Goal: Information Seeking & Learning: Learn about a topic

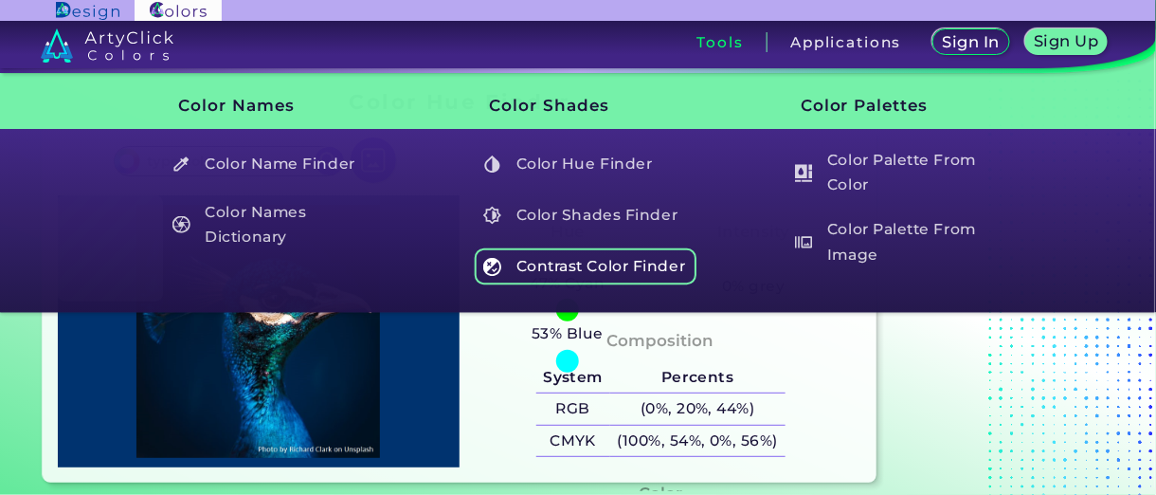
click at [602, 259] on h5 "Contrast Color Finder" at bounding box center [586, 266] width 223 height 36
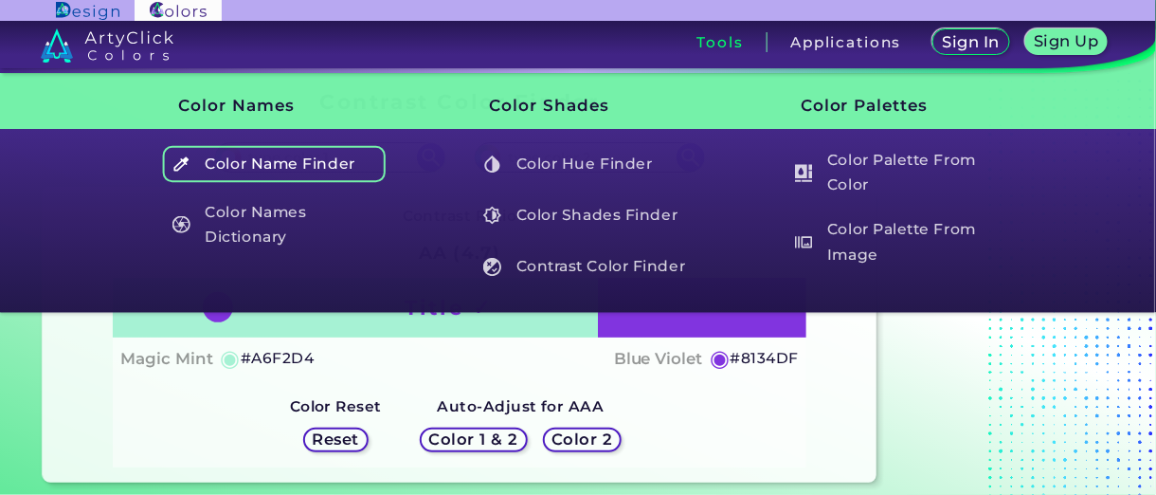
click at [323, 162] on h5 "Color Name Finder" at bounding box center [274, 164] width 223 height 36
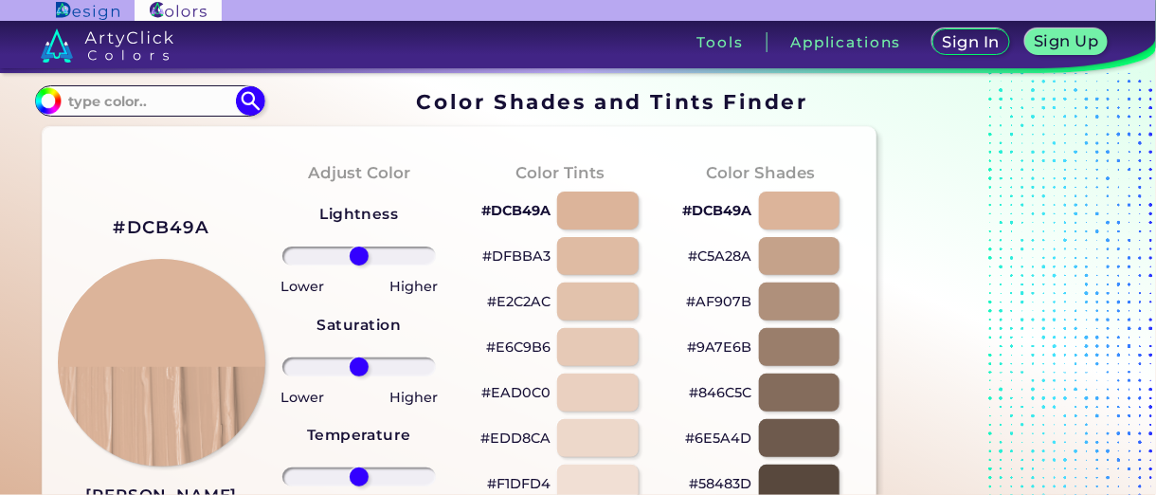
click at [181, 225] on h2 "#DCB49A" at bounding box center [161, 227] width 97 height 25
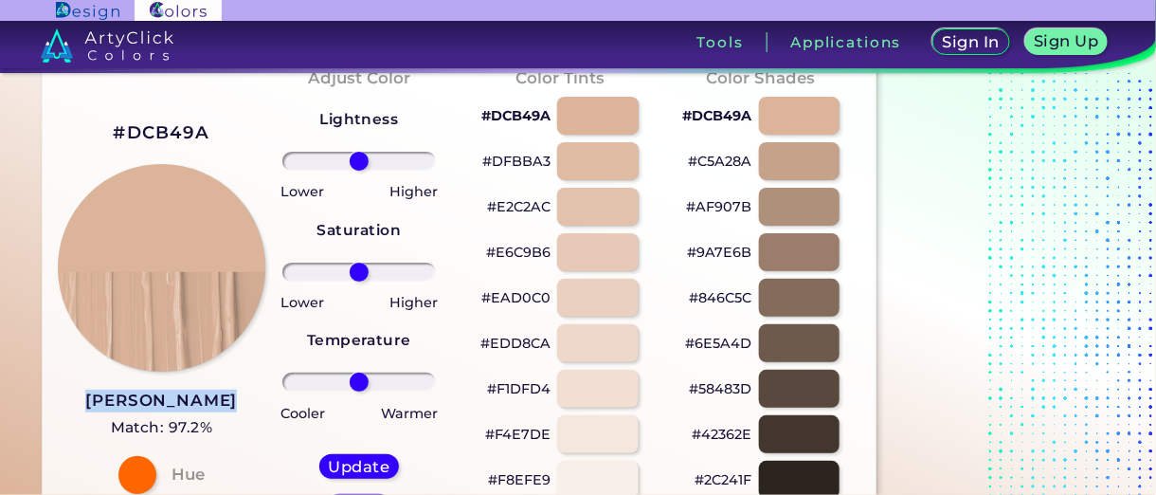
drag, startPoint x: 226, startPoint y: 405, endPoint x: 104, endPoint y: 408, distance: 121.4
click at [104, 408] on div "#DCB49A Sorrell Brown Match: 97.2% Hue" at bounding box center [158, 305] width 201 height 516
copy h3 "[PERSON_NAME]"
click at [187, 133] on h2 "#DCB49A" at bounding box center [161, 132] width 97 height 25
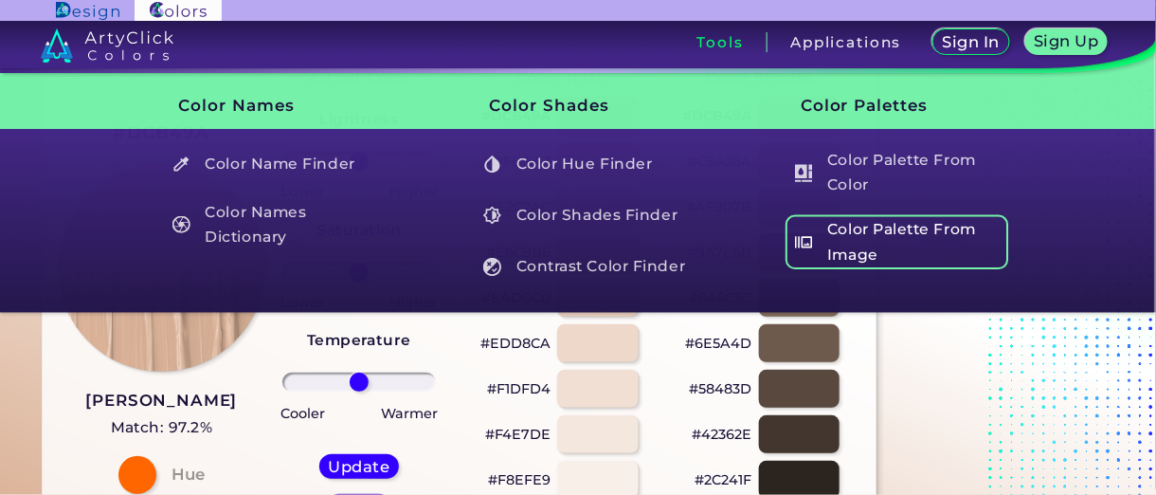
click at [849, 249] on h5 "Color Palette From Image" at bounding box center [897, 242] width 223 height 54
